Goal: Task Accomplishment & Management: Manage account settings

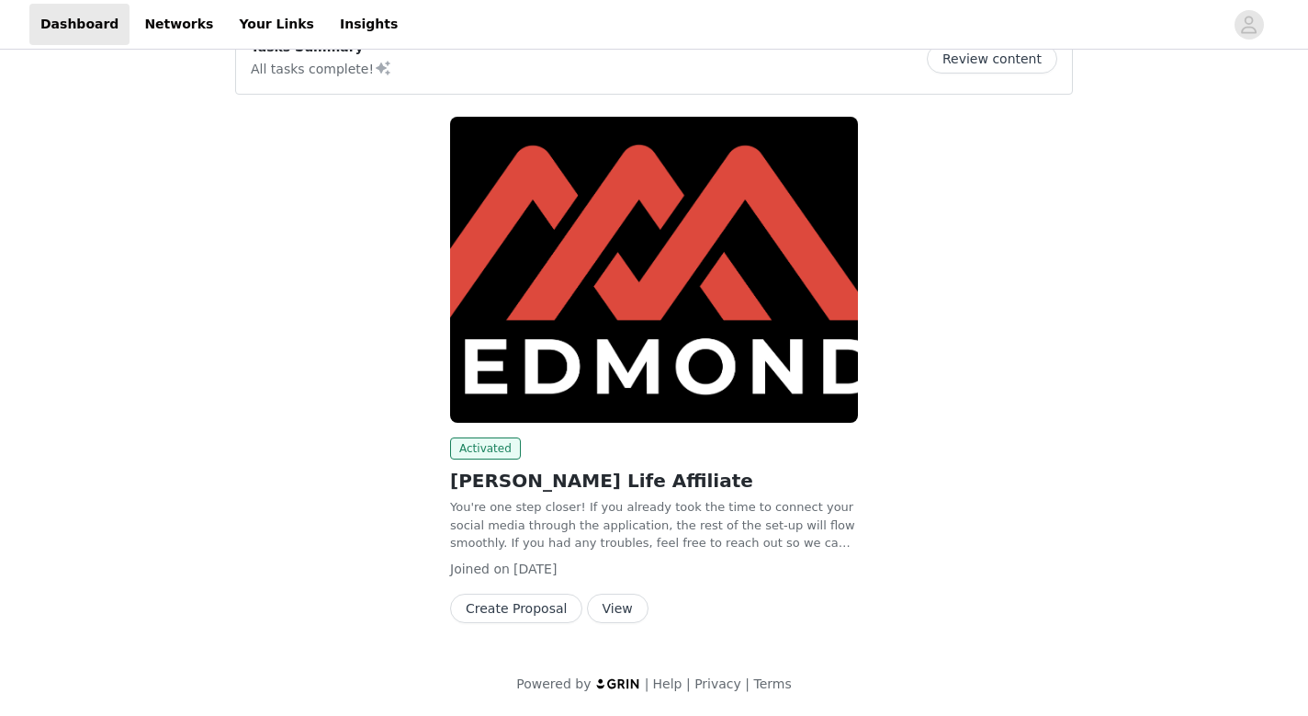
scroll to position [175, 0]
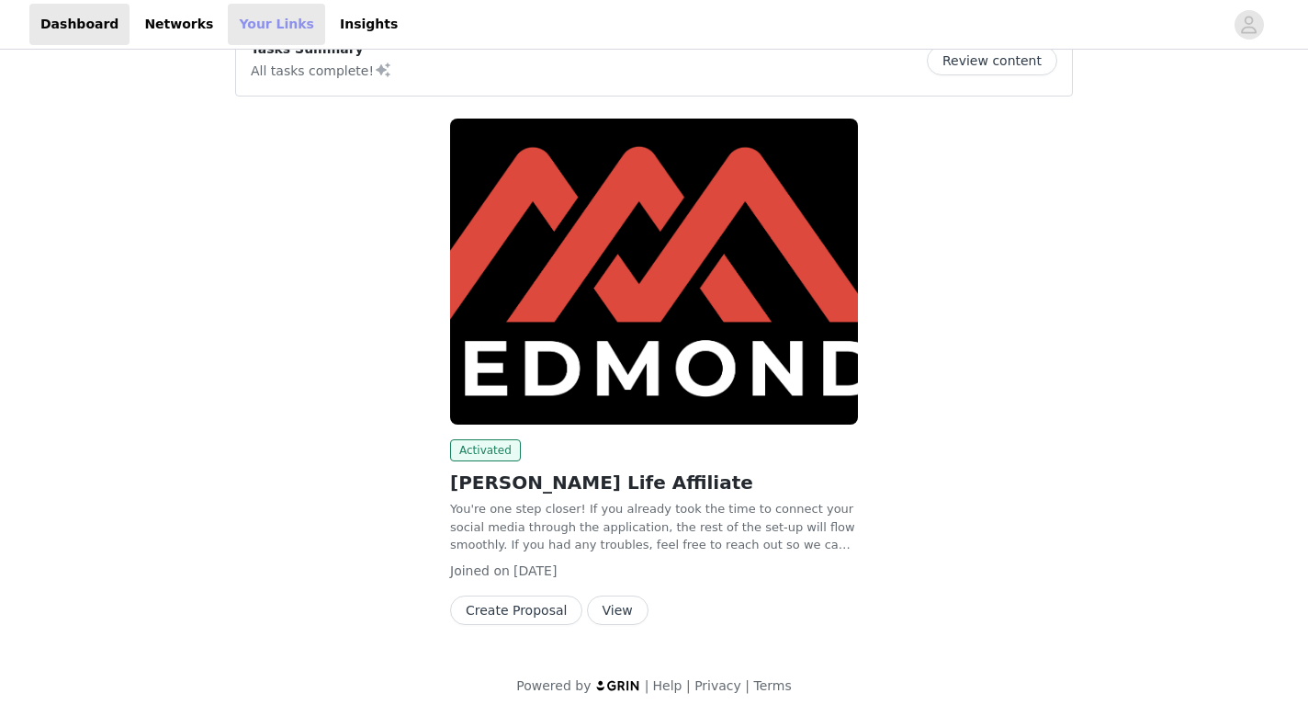
click at [243, 18] on link "Your Links" at bounding box center [276, 24] width 97 height 41
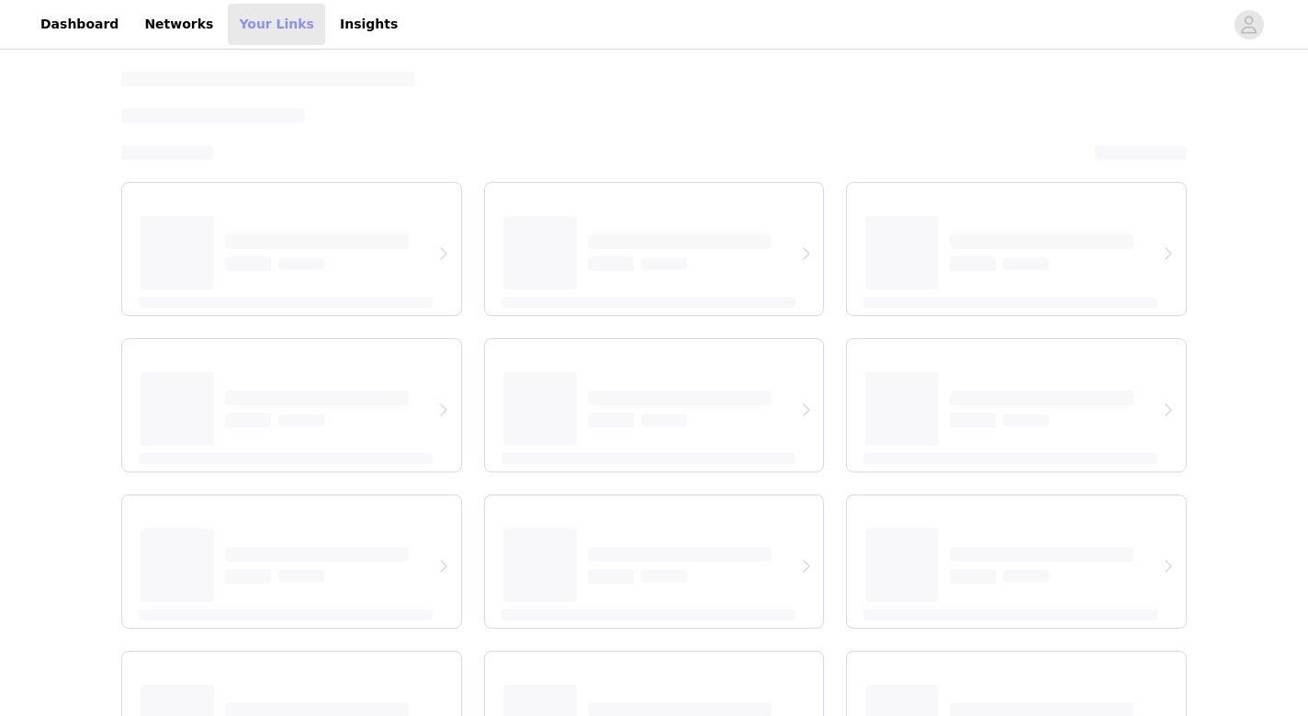
select select "12"
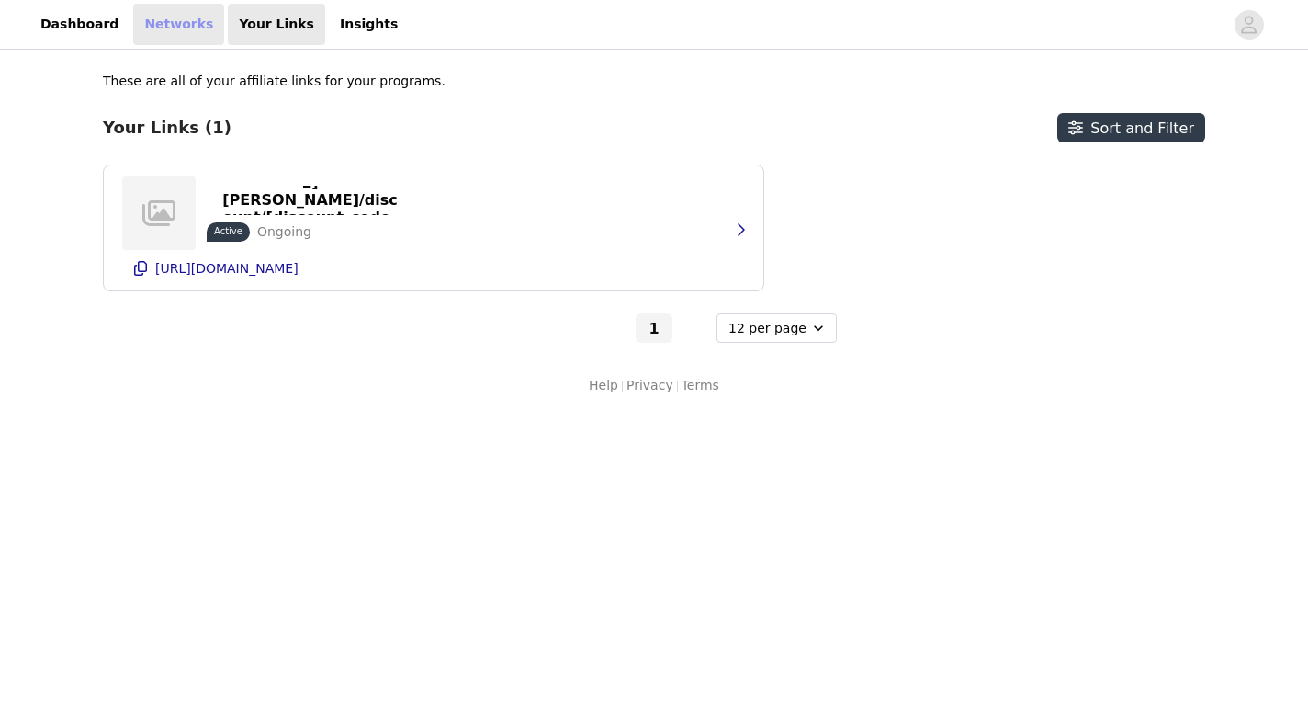
click at [173, 19] on link "Networks" at bounding box center [178, 24] width 91 height 41
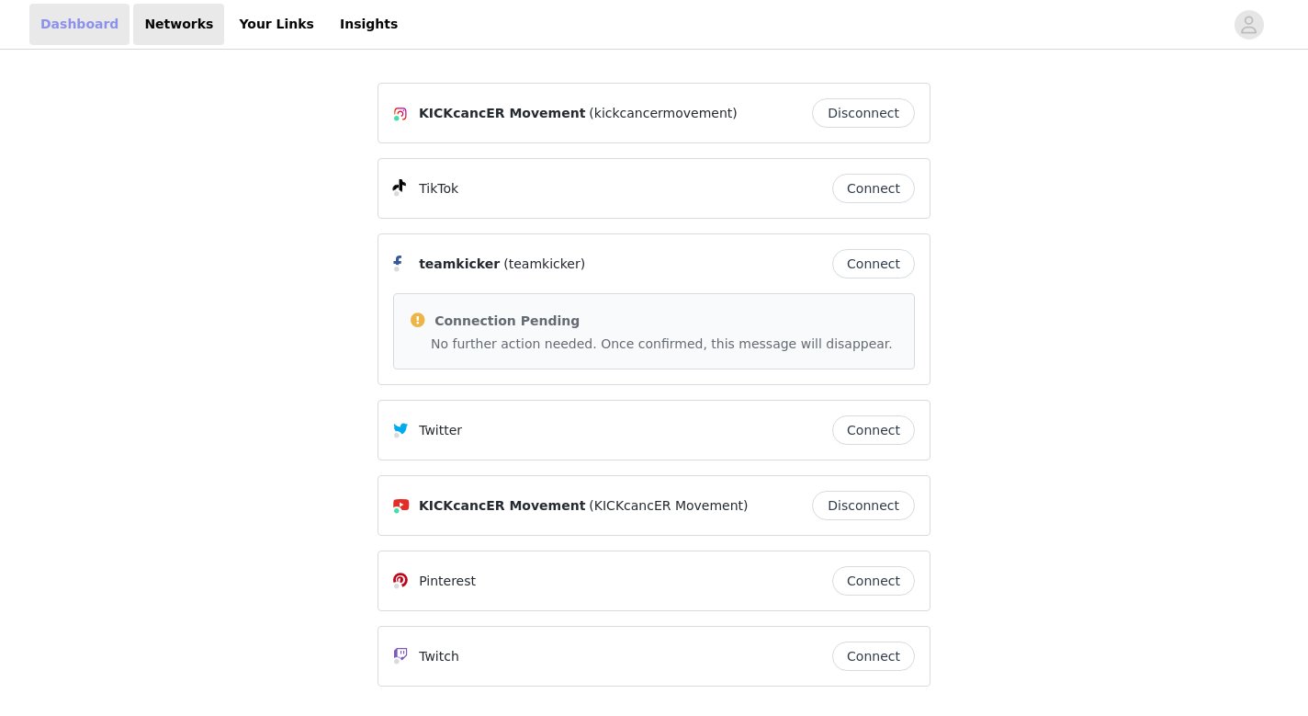
click at [92, 23] on link "Dashboard" at bounding box center [79, 24] width 100 height 41
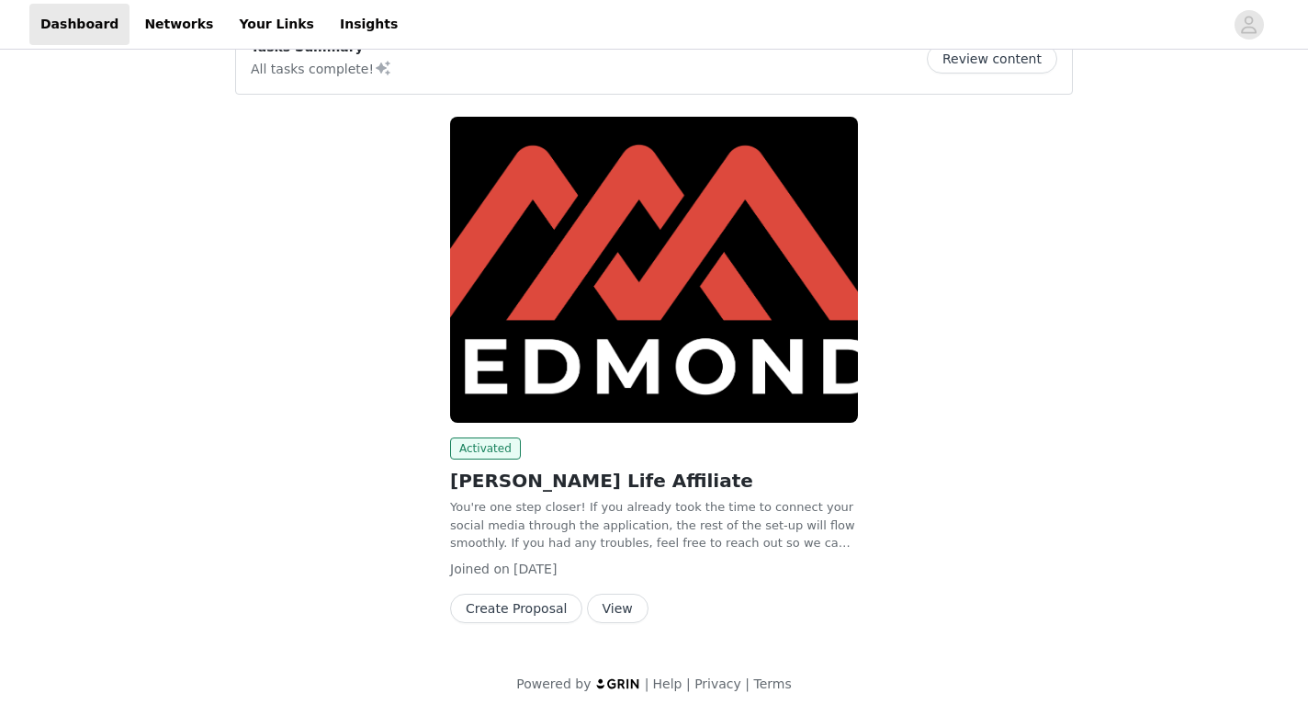
scroll to position [175, 0]
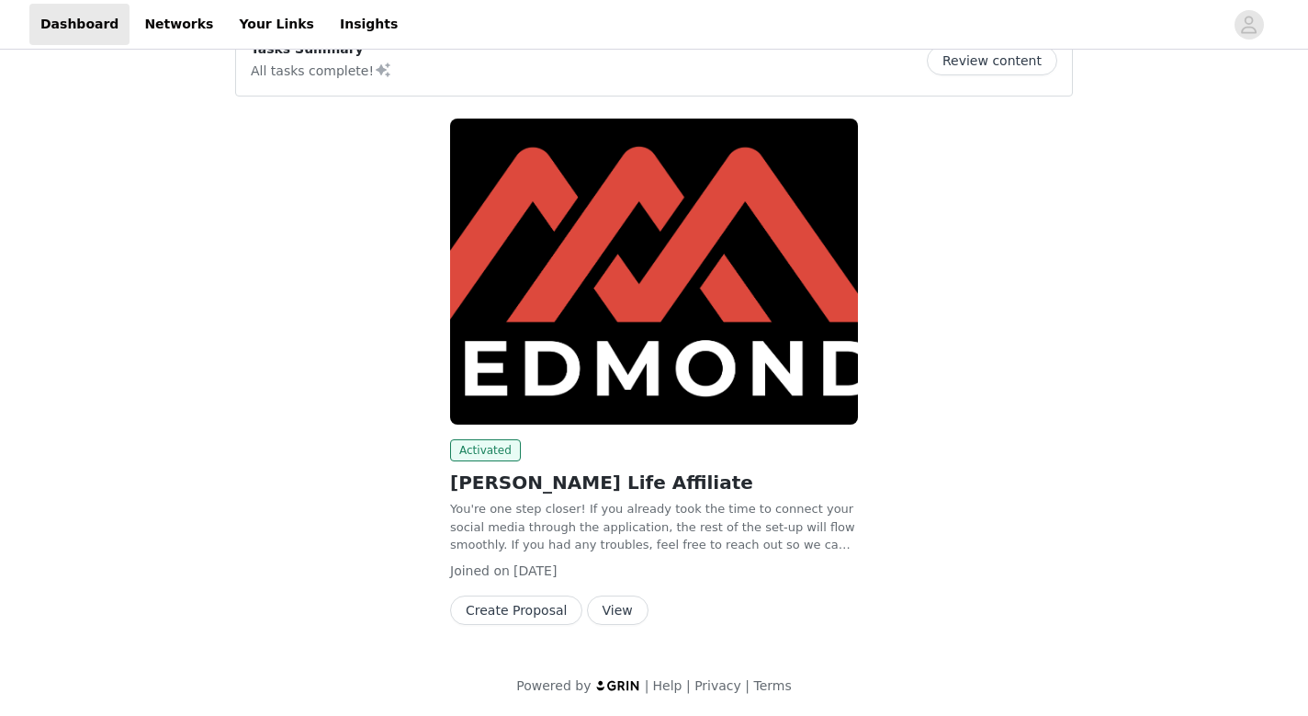
click at [534, 257] on img at bounding box center [654, 272] width 408 height 306
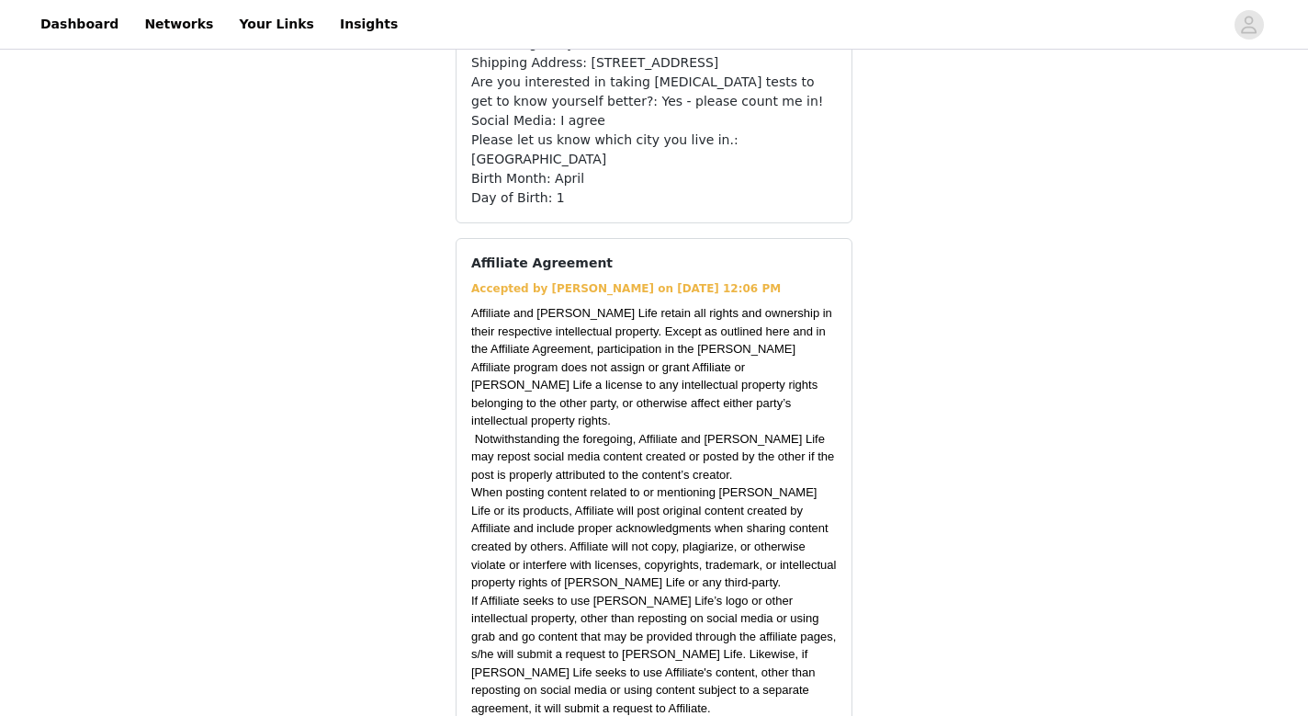
scroll to position [2453, 0]
click at [1239, 23] on span "button" at bounding box center [1249, 24] width 29 height 29
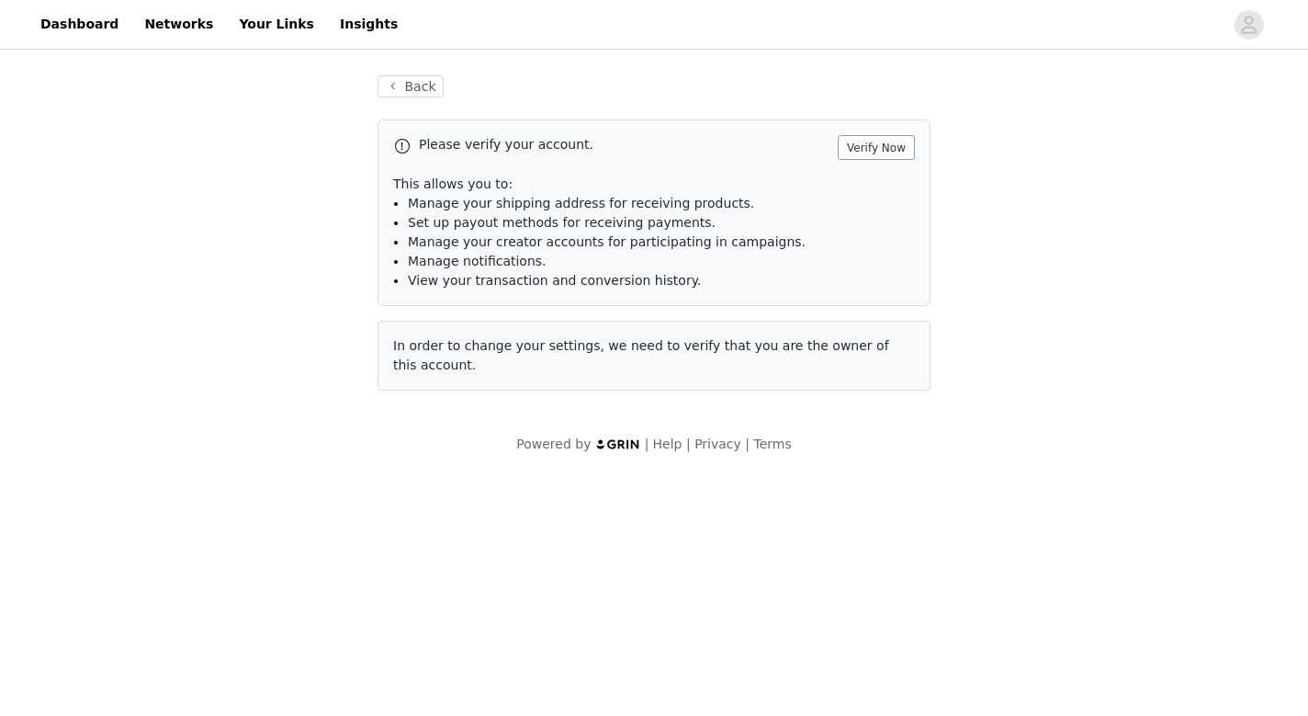
click at [868, 149] on button "Verify Now" at bounding box center [876, 147] width 77 height 25
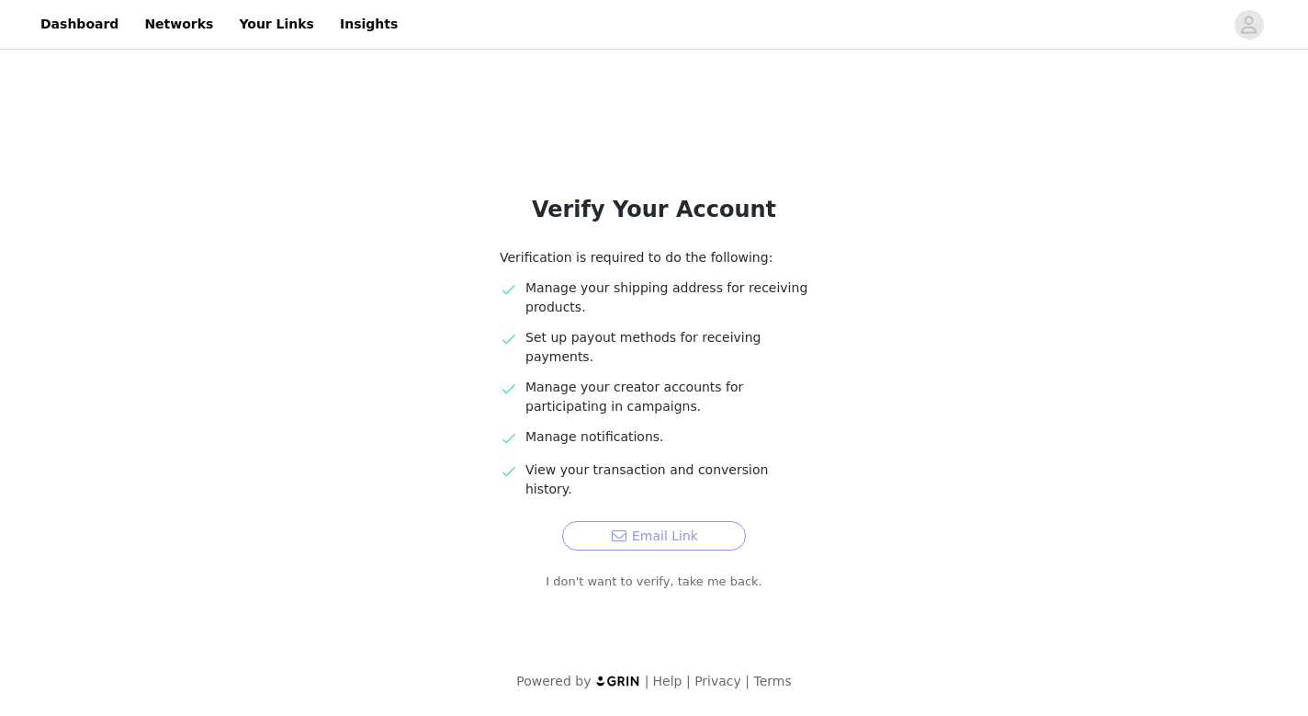
click at [639, 521] on button "Email Link" at bounding box center [654, 535] width 184 height 29
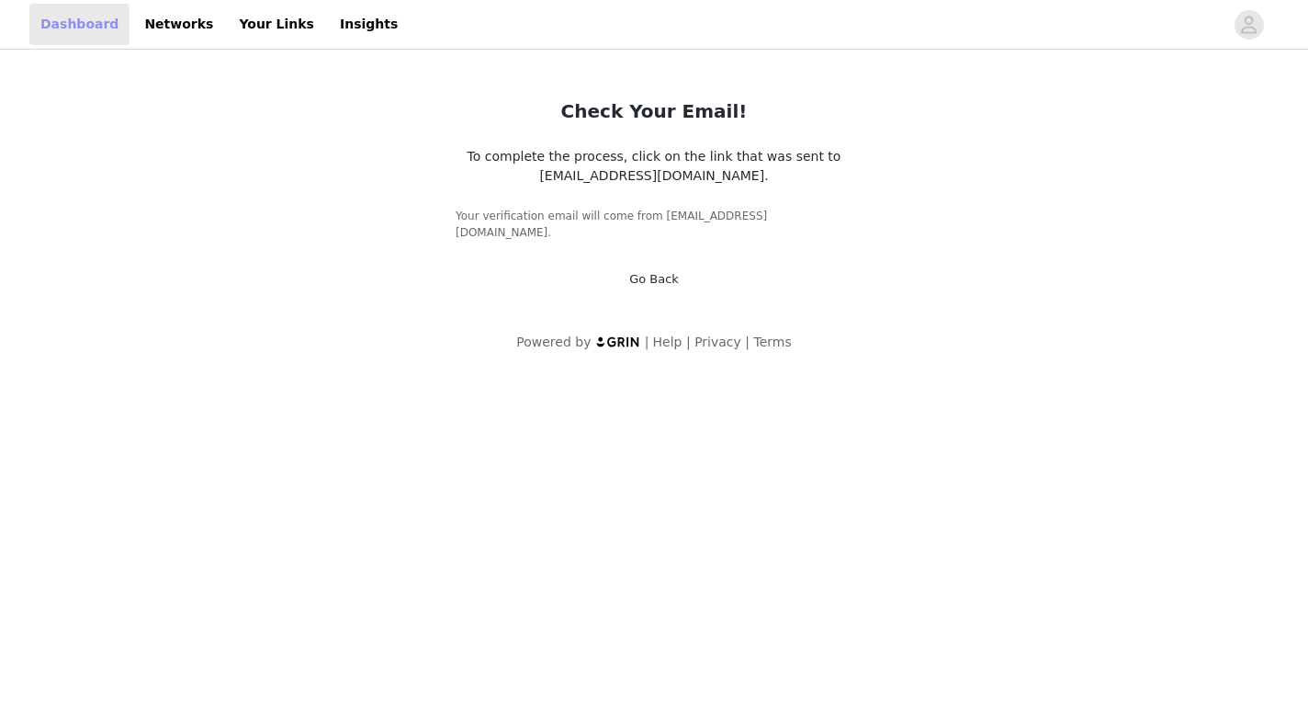
click at [72, 22] on link "Dashboard" at bounding box center [79, 24] width 100 height 41
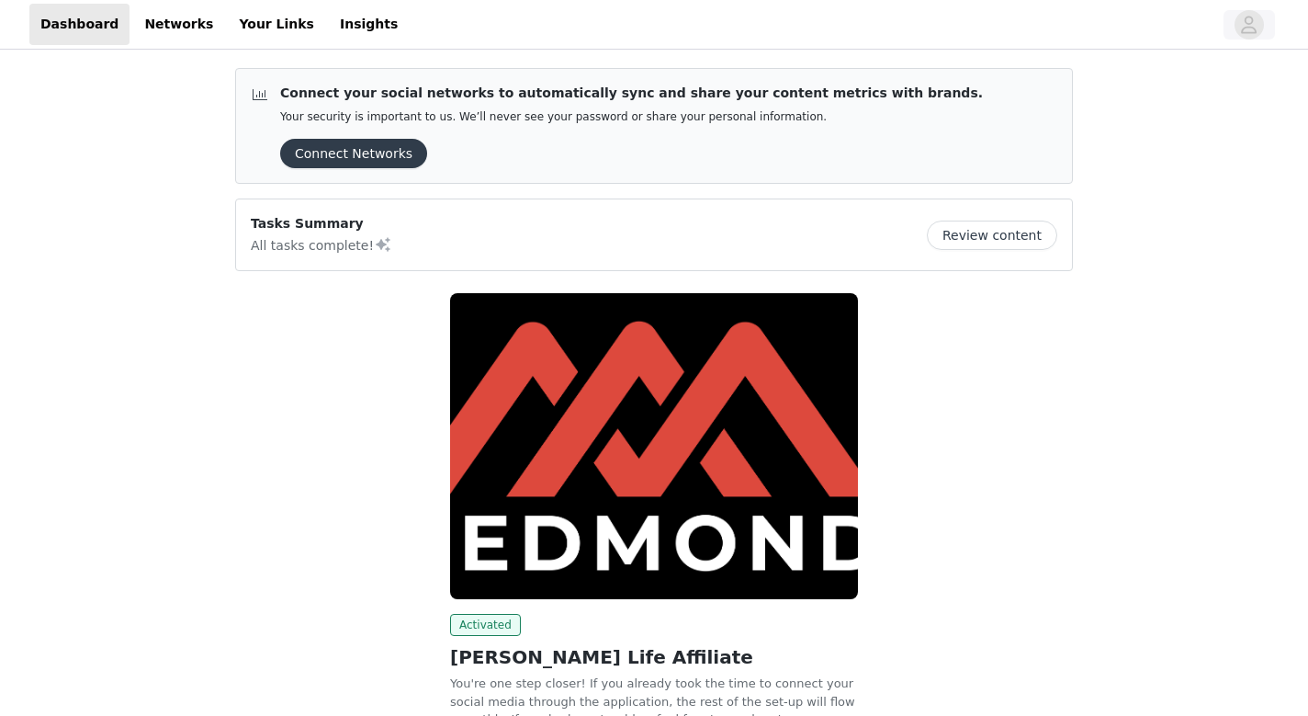
click at [1251, 33] on icon "avatar" at bounding box center [1250, 24] width 16 height 17
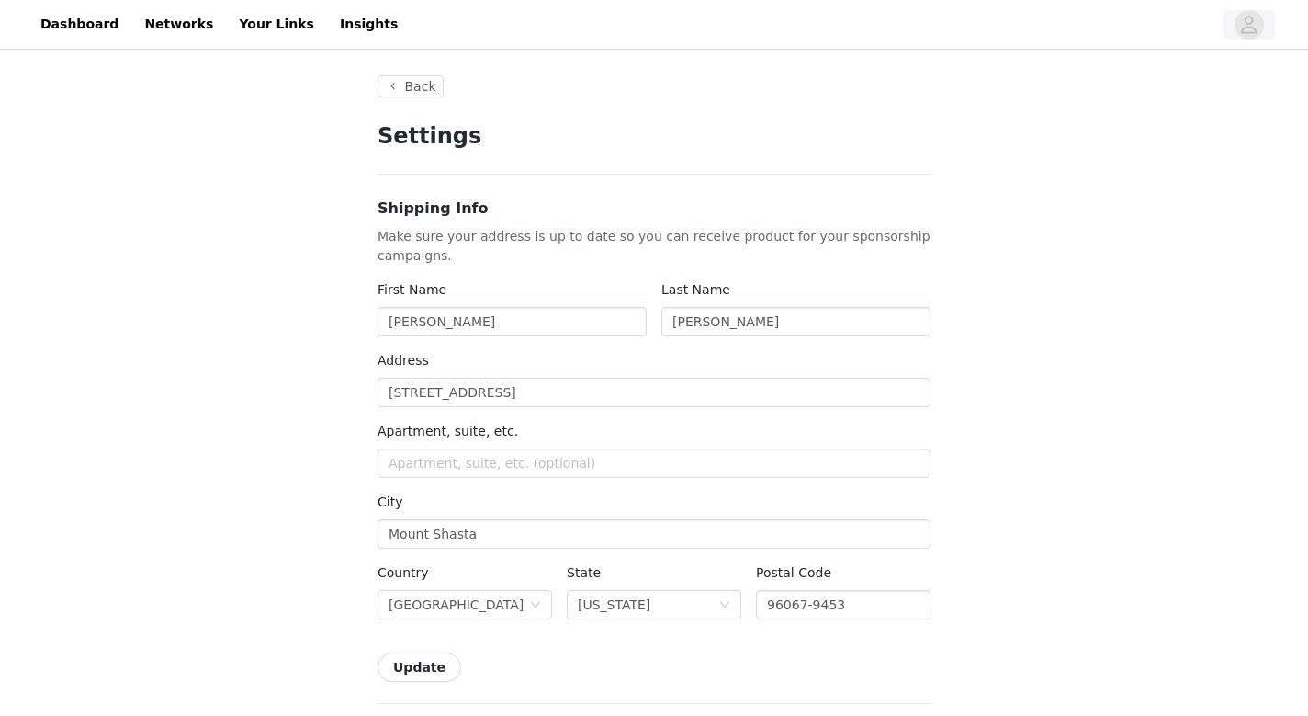
type input "+1 ([GEOGRAPHIC_DATA])"
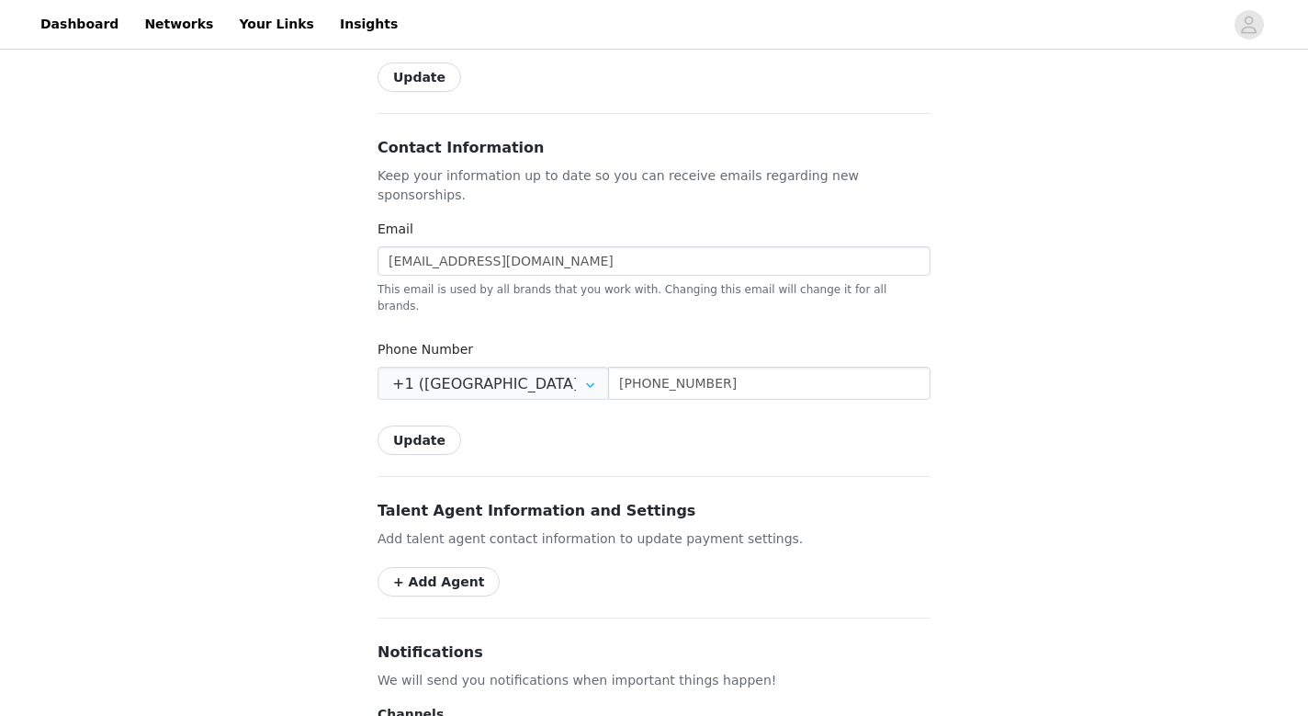
scroll to position [590, 0]
click at [251, 238] on div "Back Settings Shipping Info Make sure your address is up to date so you can rec…" at bounding box center [654, 320] width 1308 height 1715
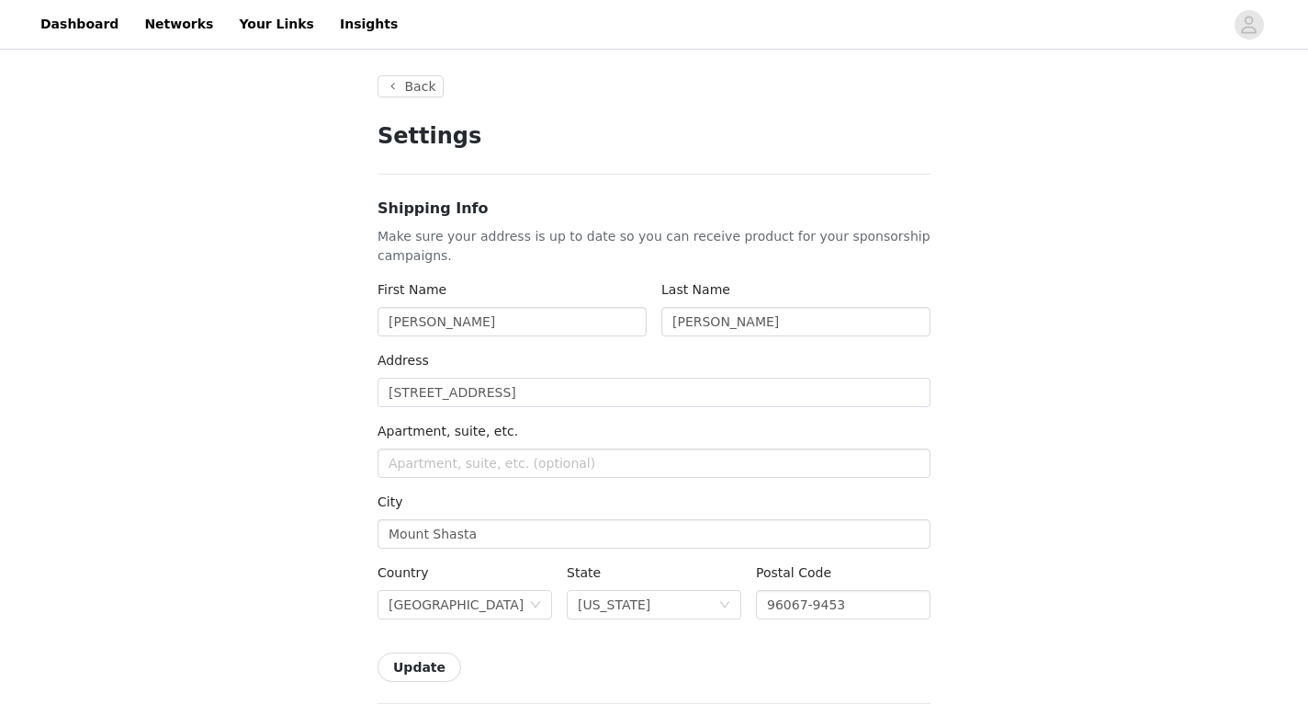
scroll to position [0, 0]
click at [1242, 29] on icon "avatar" at bounding box center [1248, 24] width 17 height 29
click at [335, 27] on link "Insights" at bounding box center [369, 24] width 80 height 41
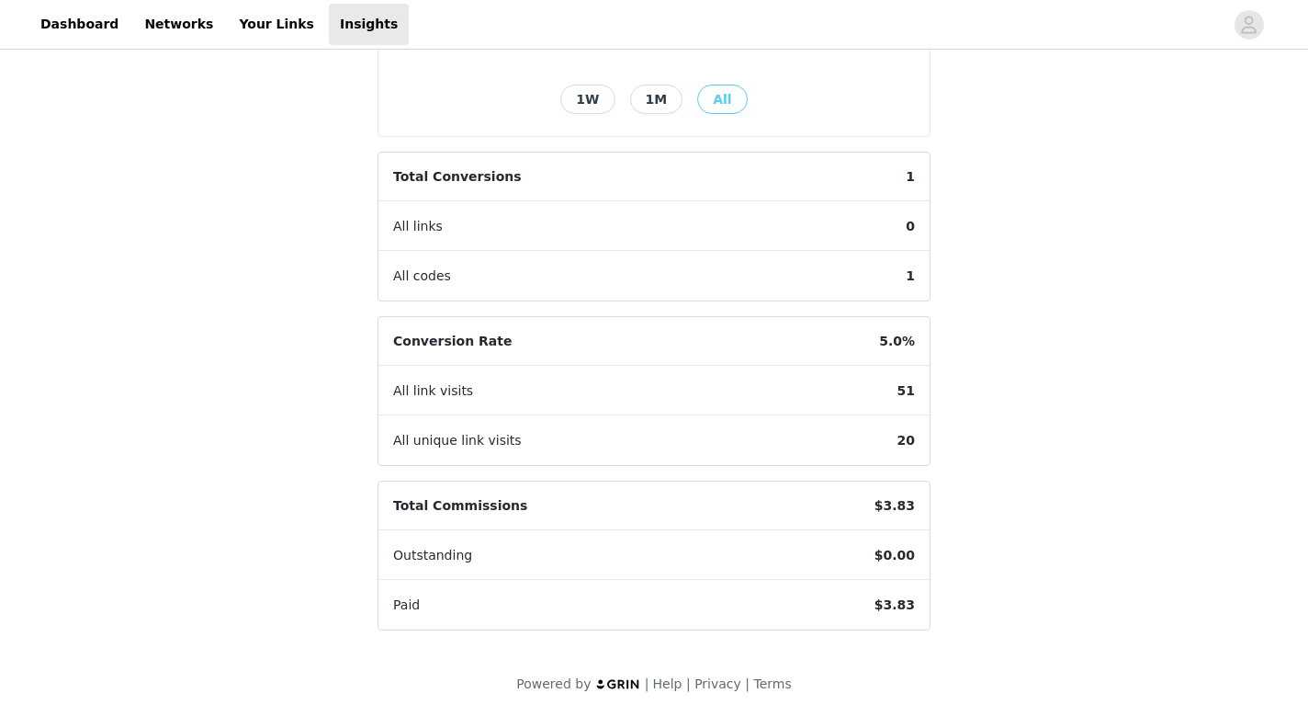
scroll to position [442, 0]
click at [253, 23] on link "Your Links" at bounding box center [276, 24] width 97 height 41
select select "12"
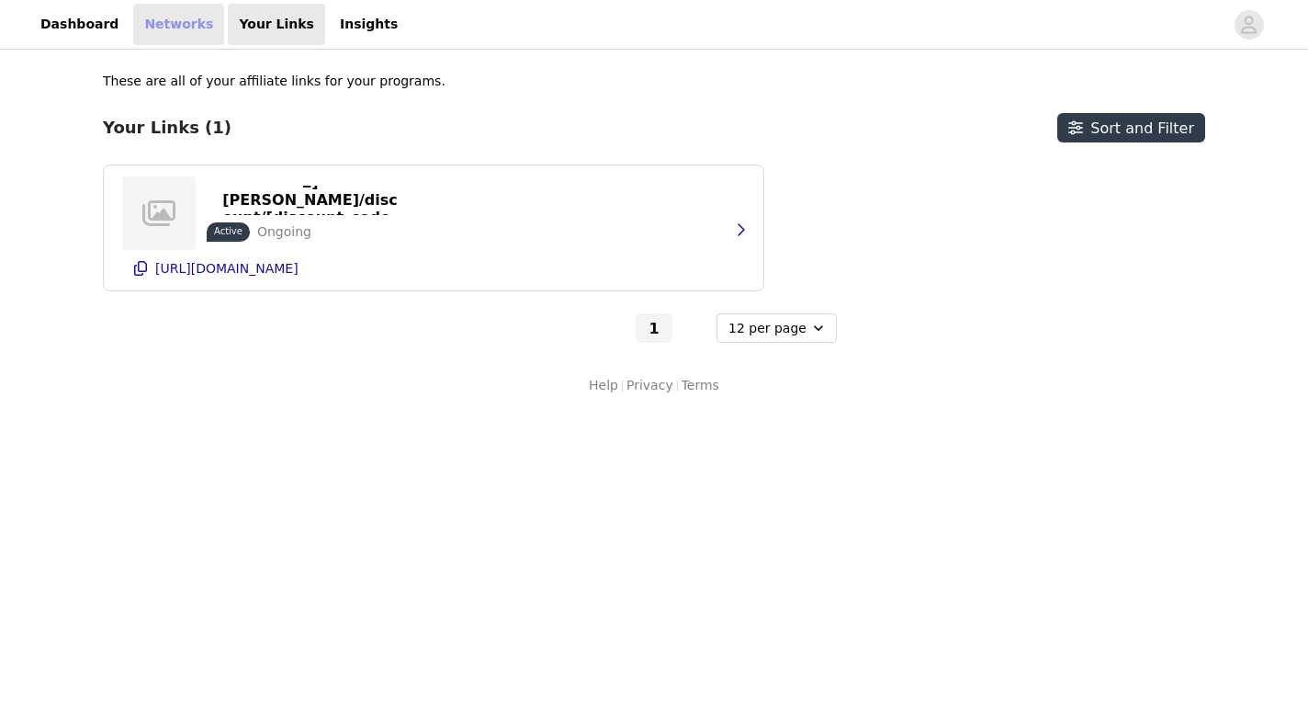
click at [157, 24] on link "Networks" at bounding box center [178, 24] width 91 height 41
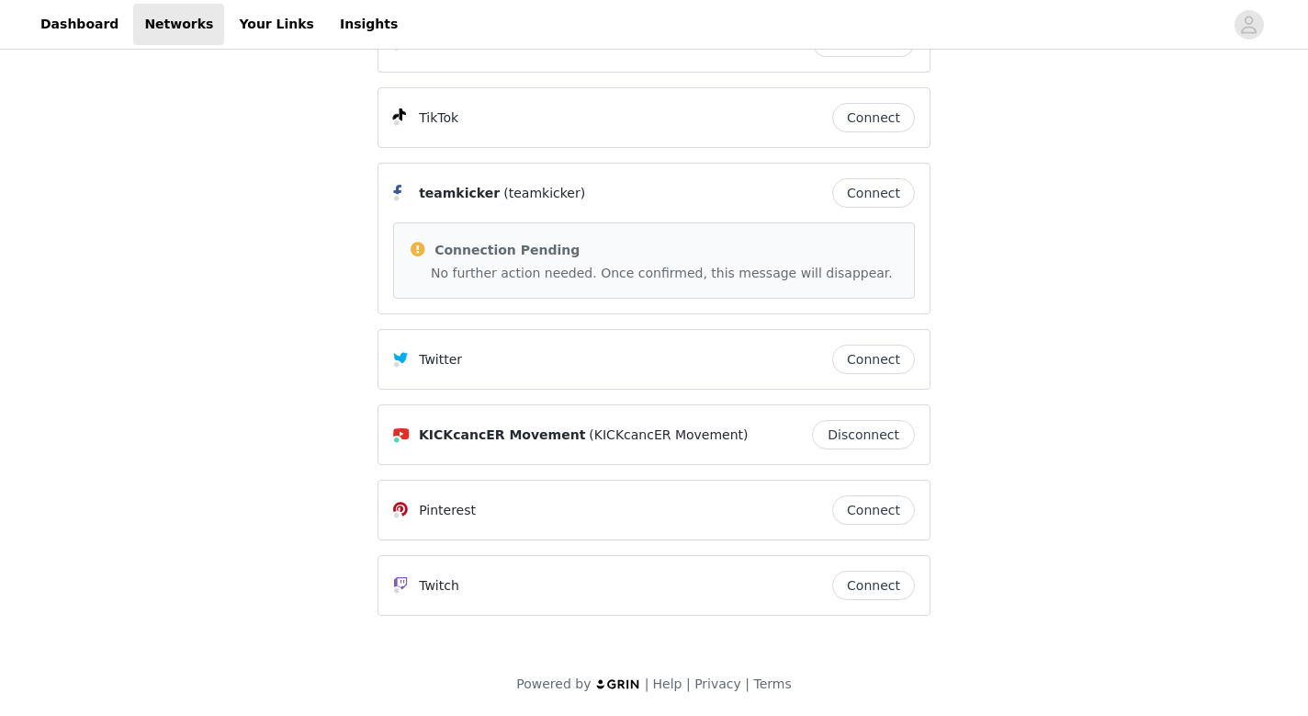
scroll to position [71, 0]
click at [80, 19] on link "Dashboard" at bounding box center [79, 24] width 100 height 41
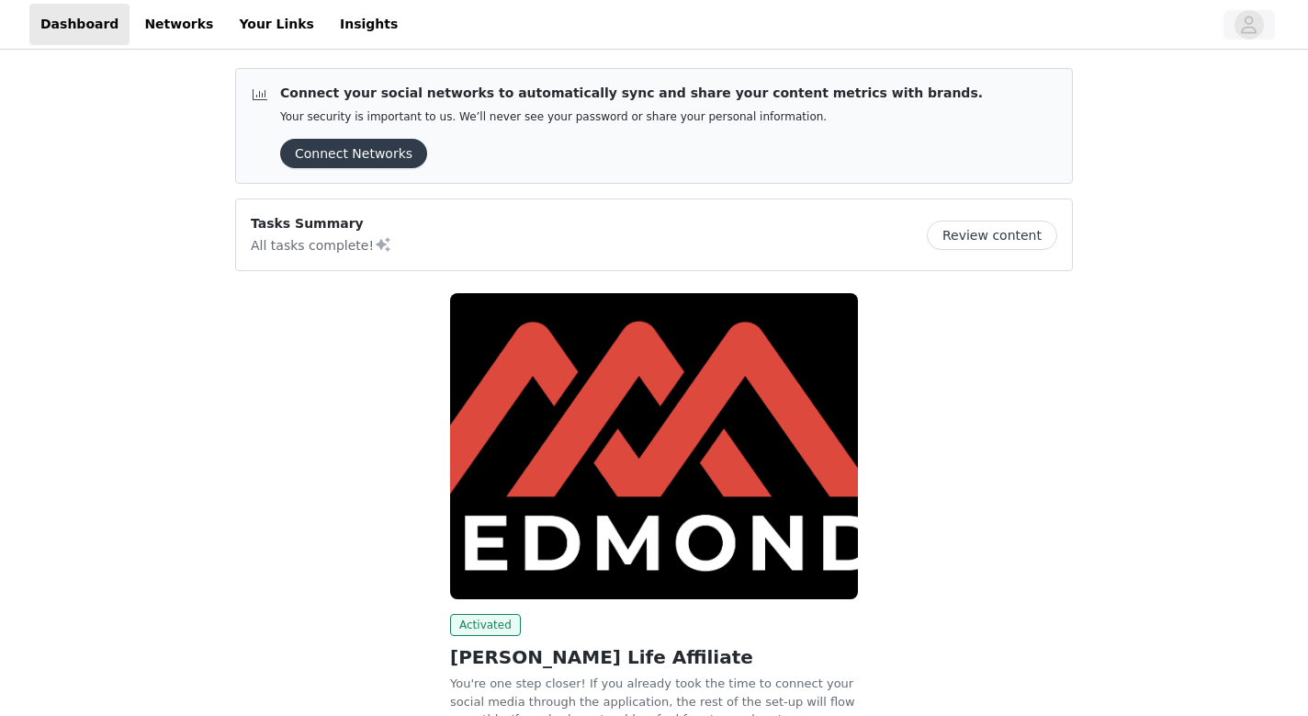
click at [1255, 23] on icon "avatar" at bounding box center [1248, 24] width 17 height 29
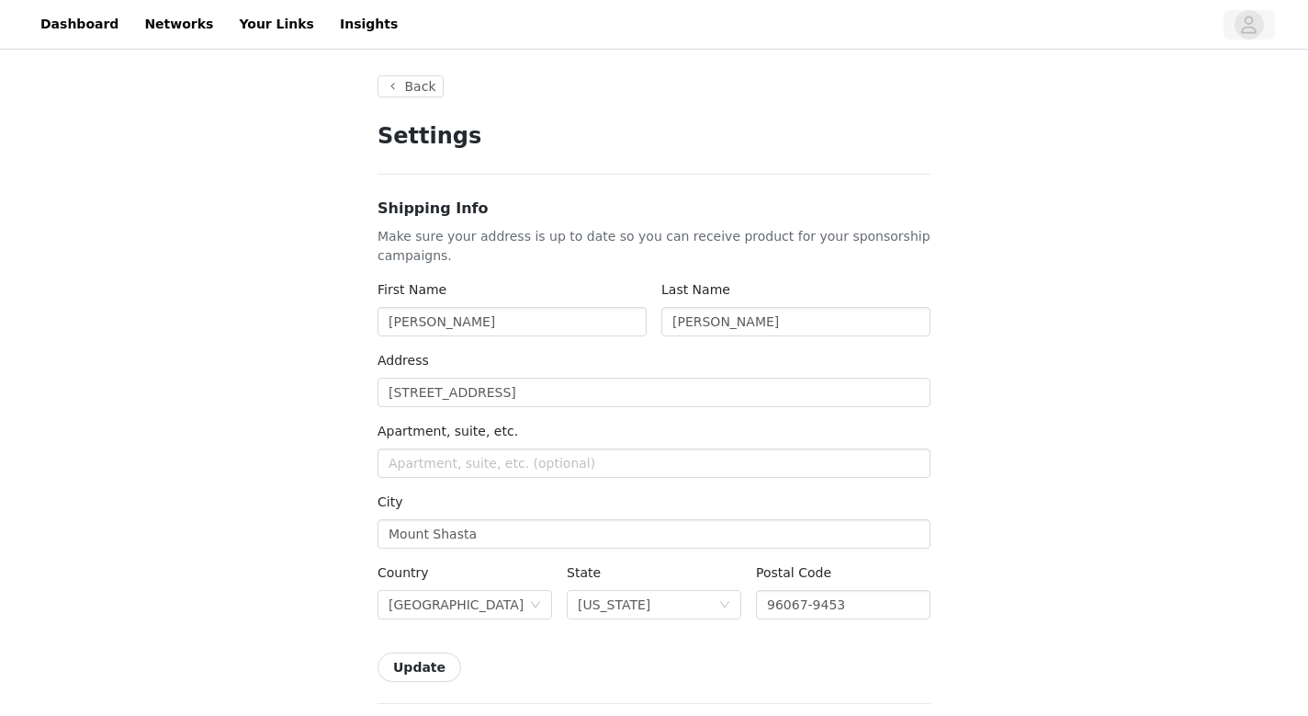
type input "+1 (United States)"
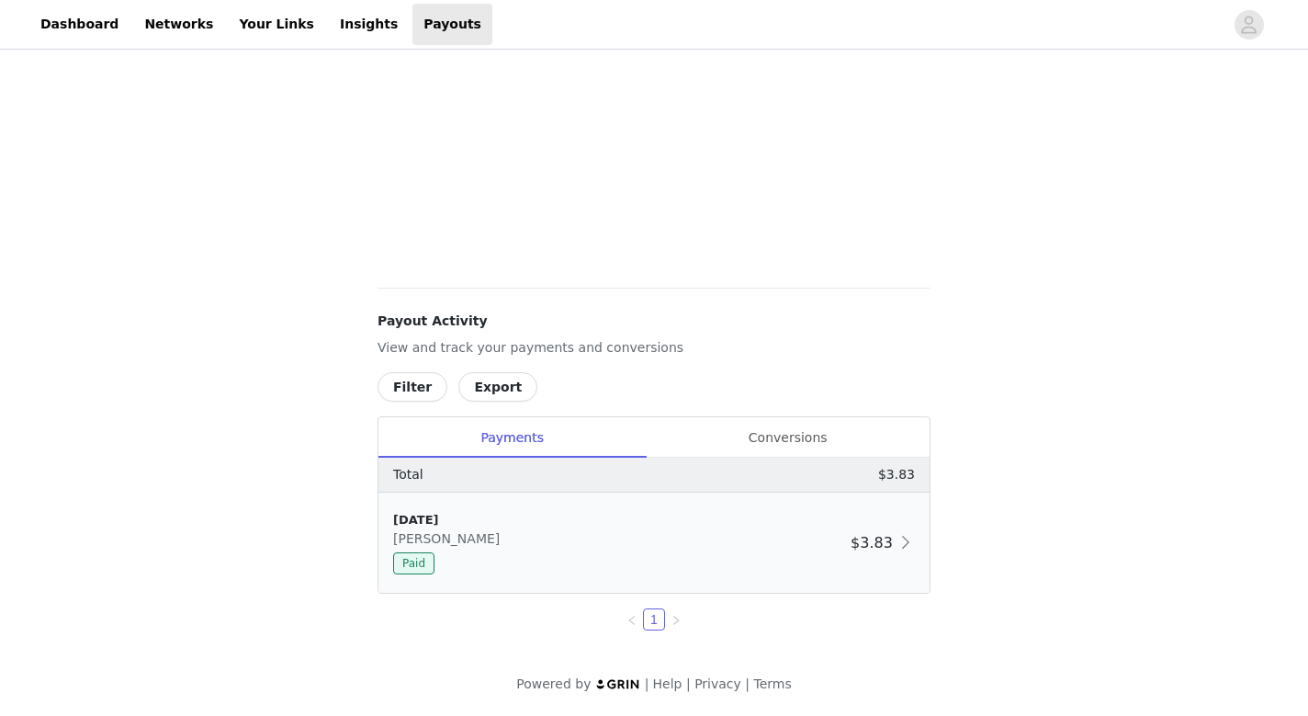
scroll to position [730, 0]
click at [411, 322] on h4 "Payout Activity" at bounding box center [654, 320] width 553 height 19
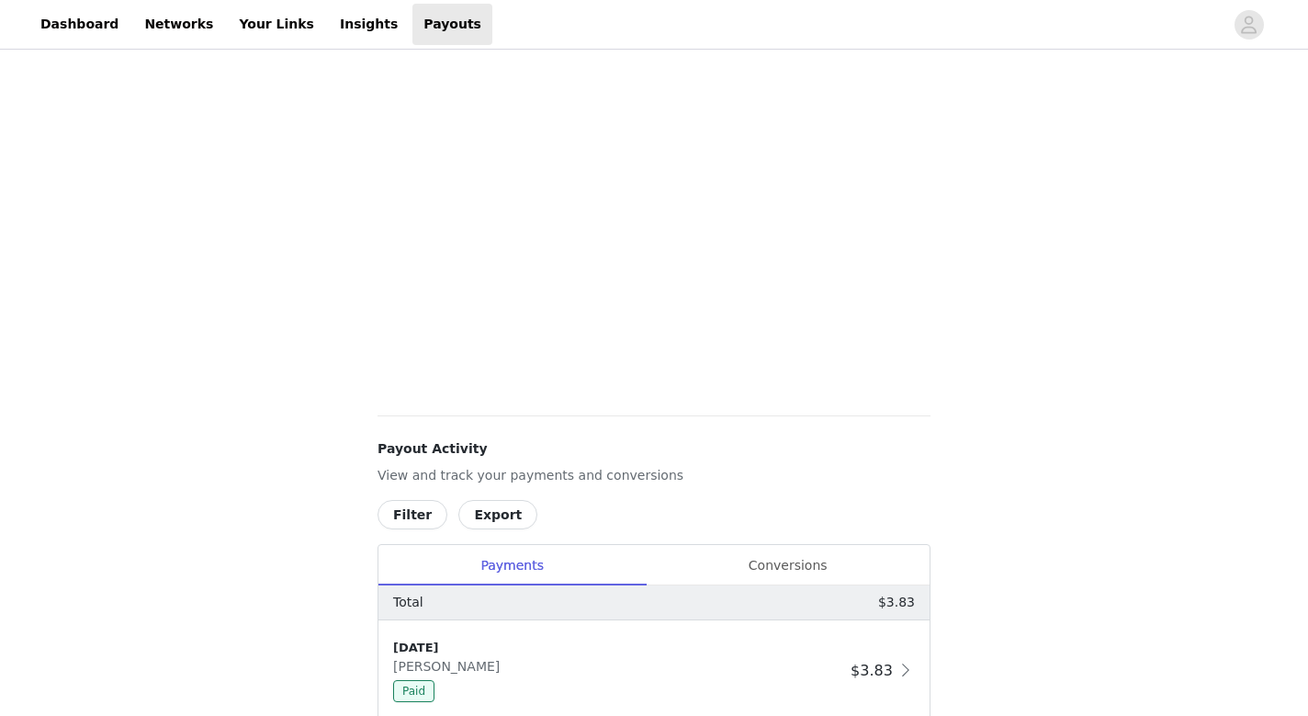
scroll to position [606, 0]
click at [421, 468] on p "View and track your payments and conversions" at bounding box center [654, 471] width 553 height 19
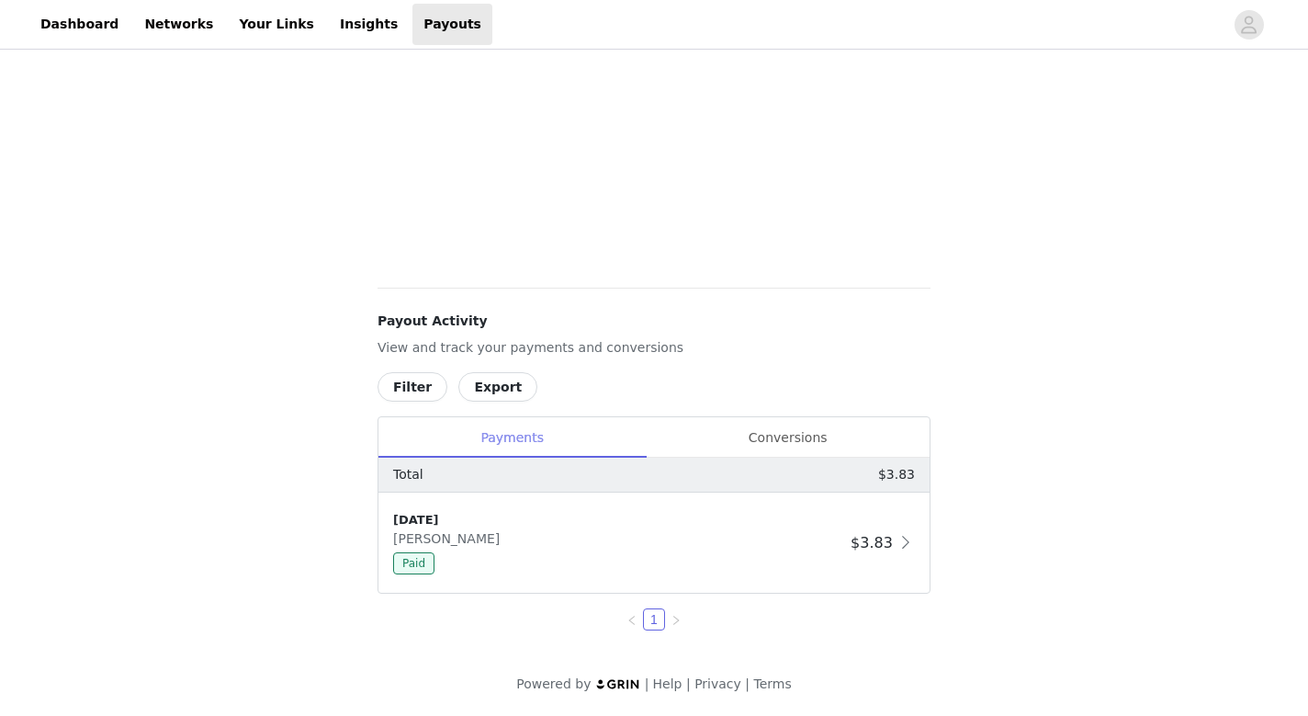
scroll to position [730, 0]
click at [493, 520] on div "[DATE]" at bounding box center [618, 520] width 450 height 18
